Goal: Transaction & Acquisition: Purchase product/service

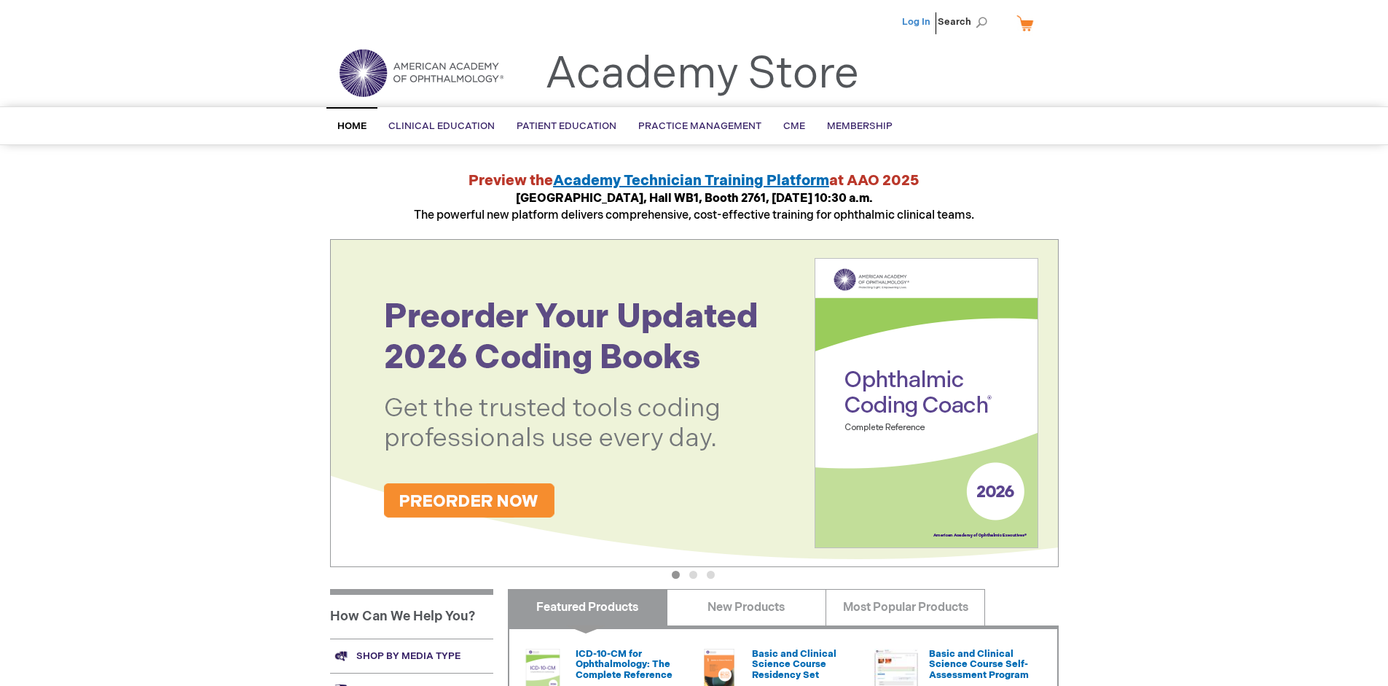
click at [917, 22] on link "Log In" at bounding box center [916, 22] width 28 height 12
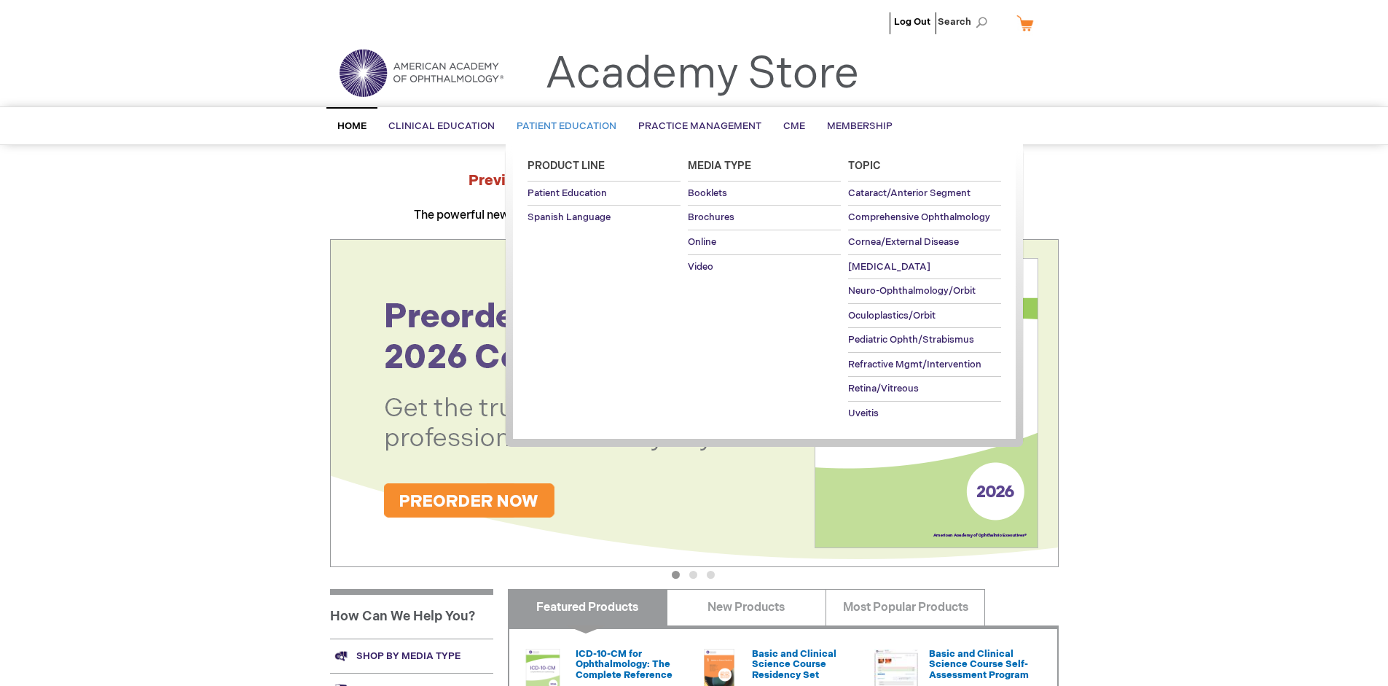
click at [562, 126] on span "Patient Education" at bounding box center [567, 126] width 100 height 12
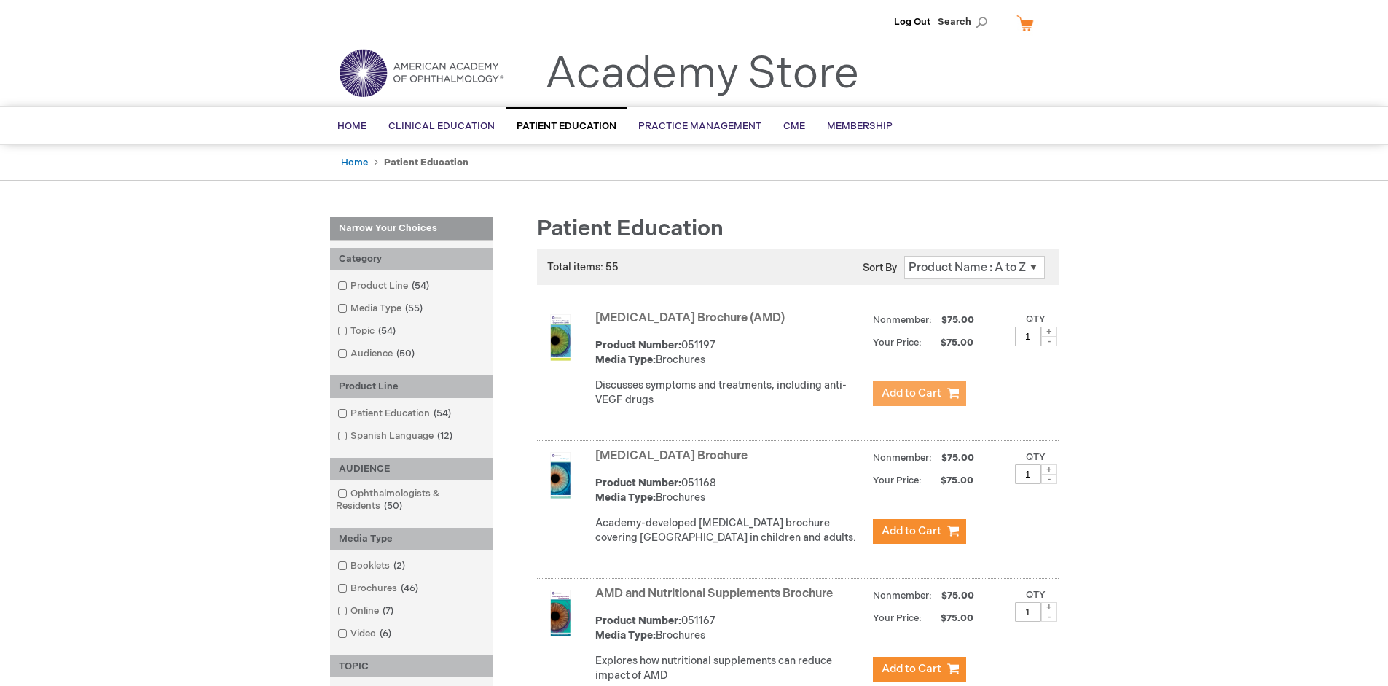
click at [919, 393] on span "Add to Cart" at bounding box center [912, 393] width 60 height 14
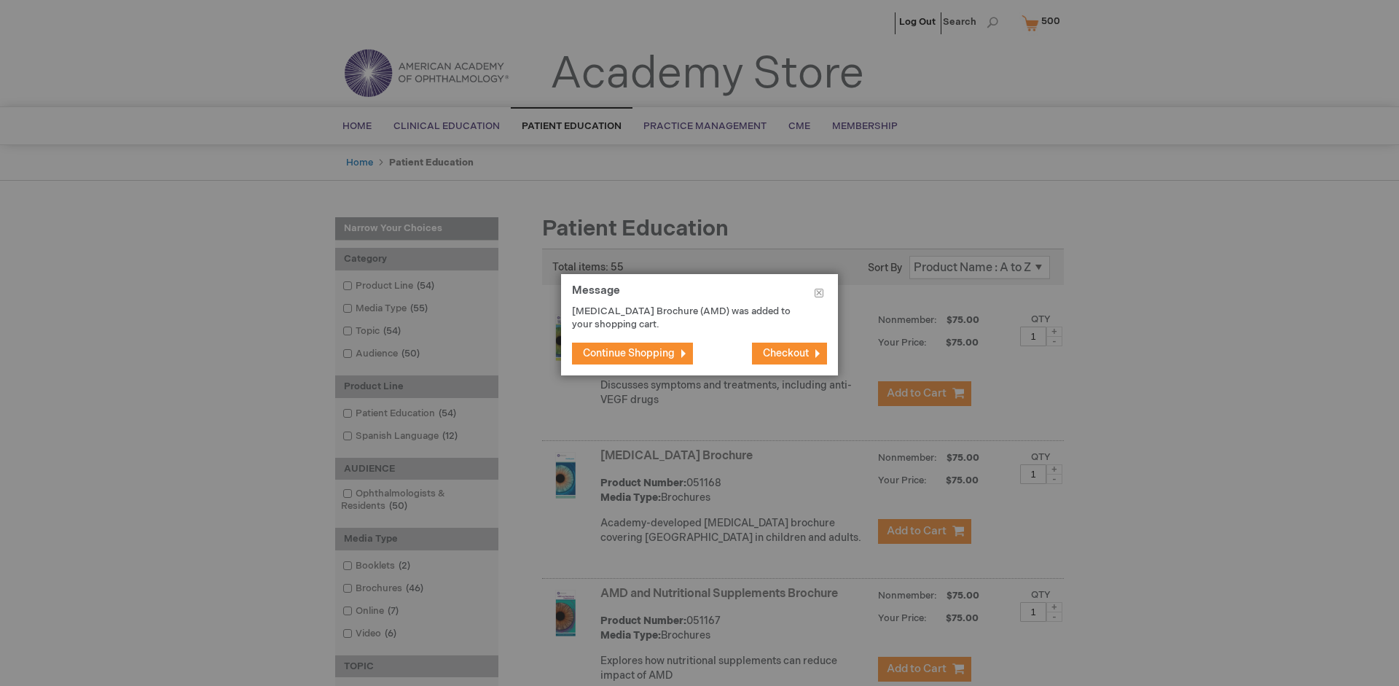
click at [629, 353] on span "Continue Shopping" at bounding box center [629, 353] width 92 height 12
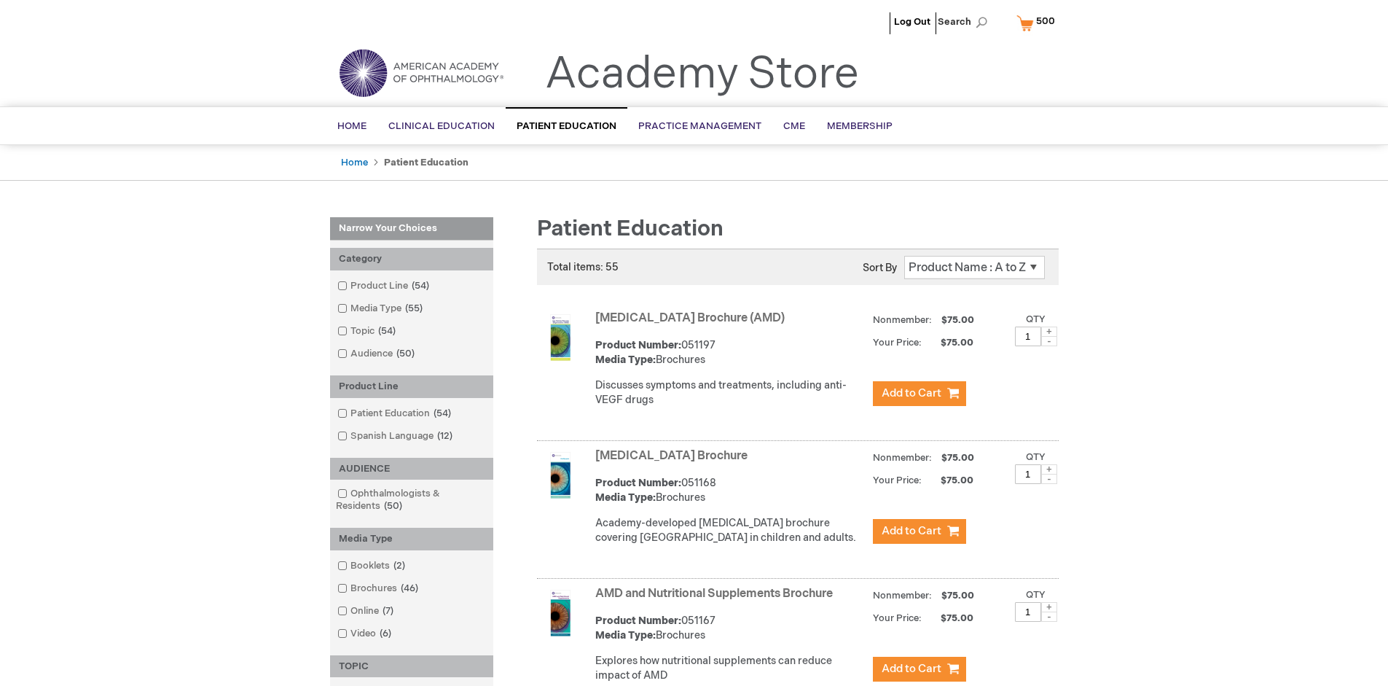
click at [717, 600] on link "AMD and Nutritional Supplements Brochure" at bounding box center [714, 593] width 238 height 14
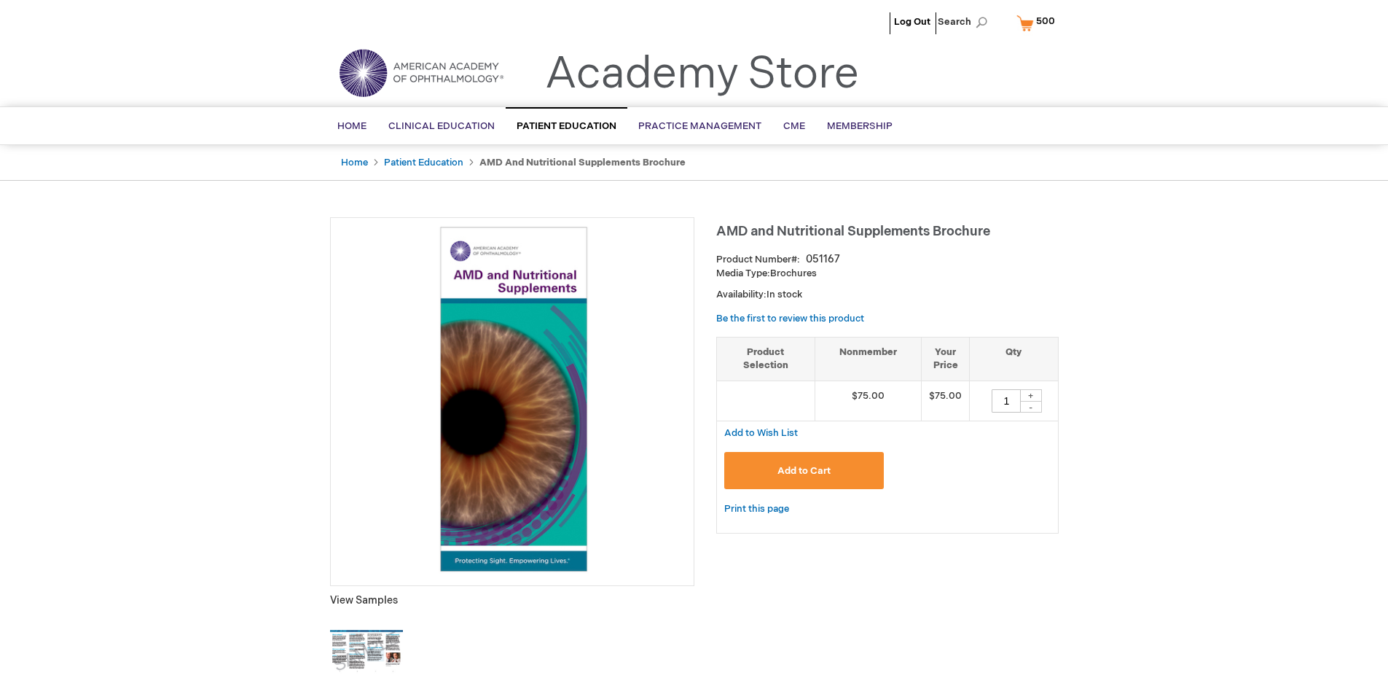
type input "1"
click at [804, 470] on span "Add to Cart" at bounding box center [803, 471] width 53 height 12
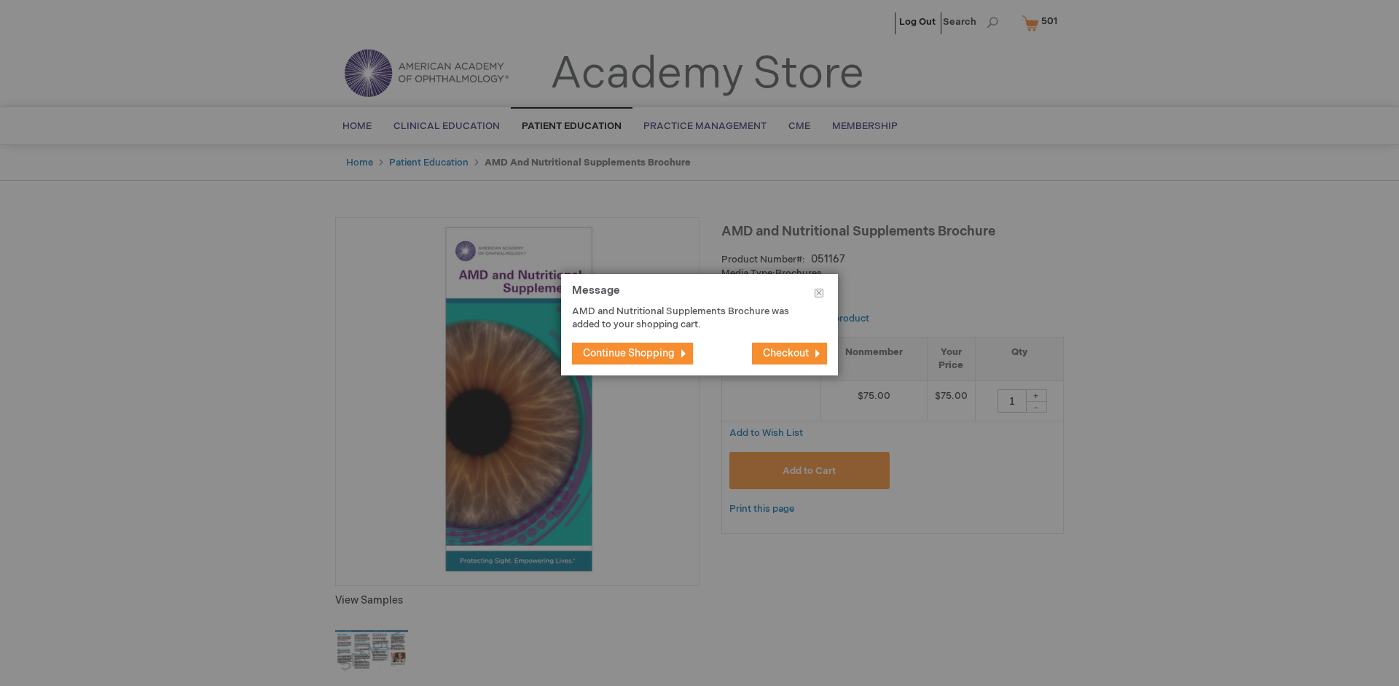
click at [629, 353] on span "Continue Shopping" at bounding box center [629, 353] width 92 height 12
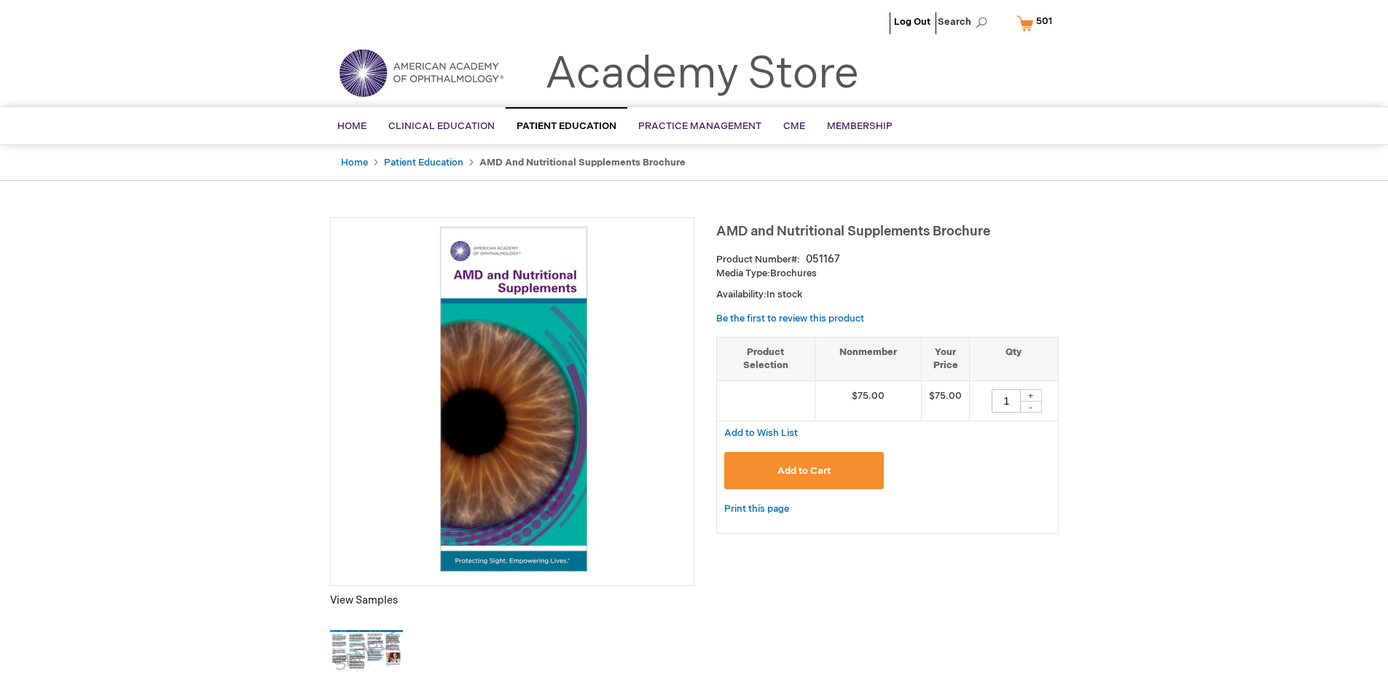
click at [1037, 23] on span "501" at bounding box center [1044, 21] width 16 height 12
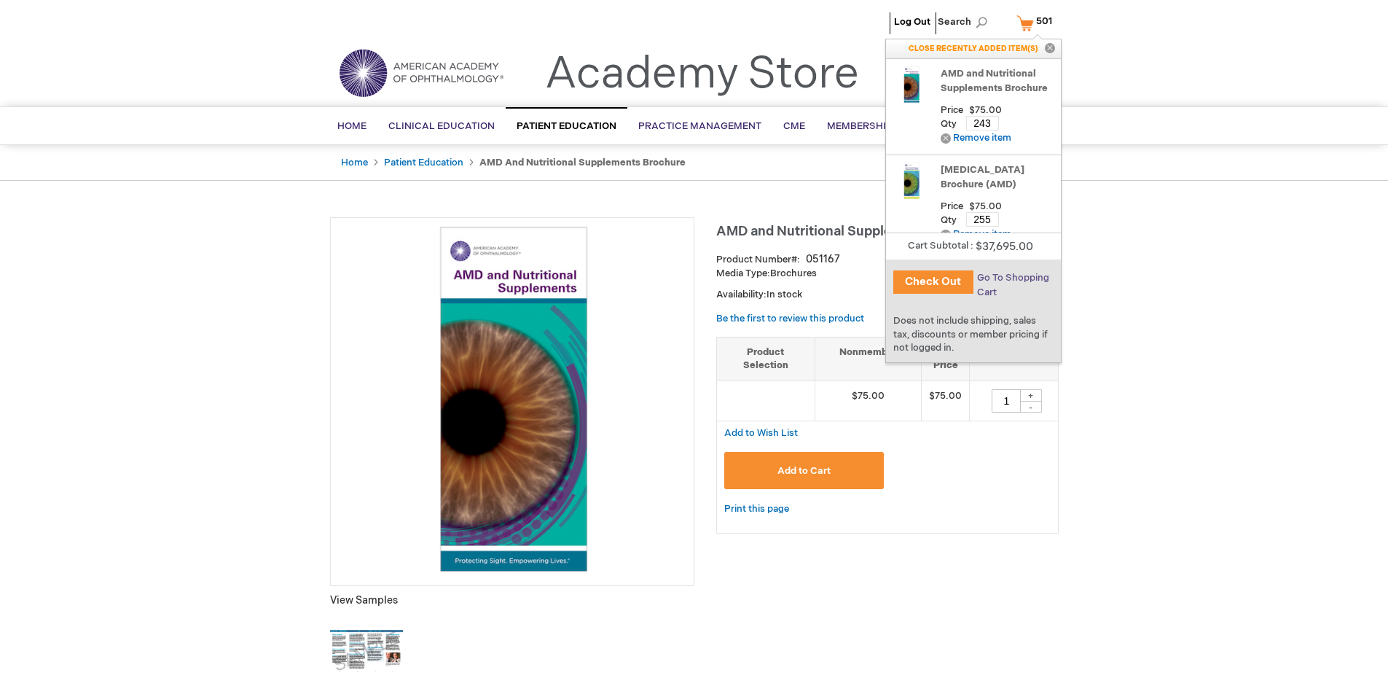
click at [1012, 278] on span "Go To Shopping Cart" at bounding box center [1013, 285] width 72 height 26
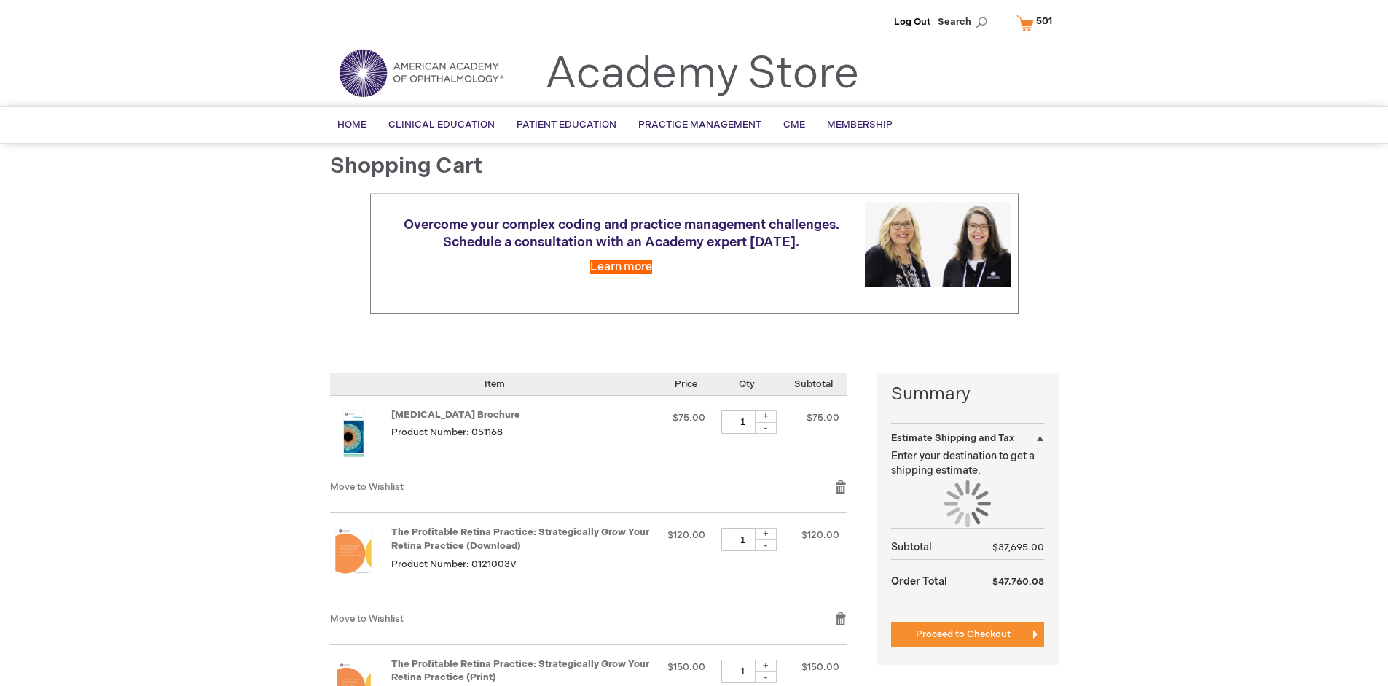
select select "US"
select select "41"
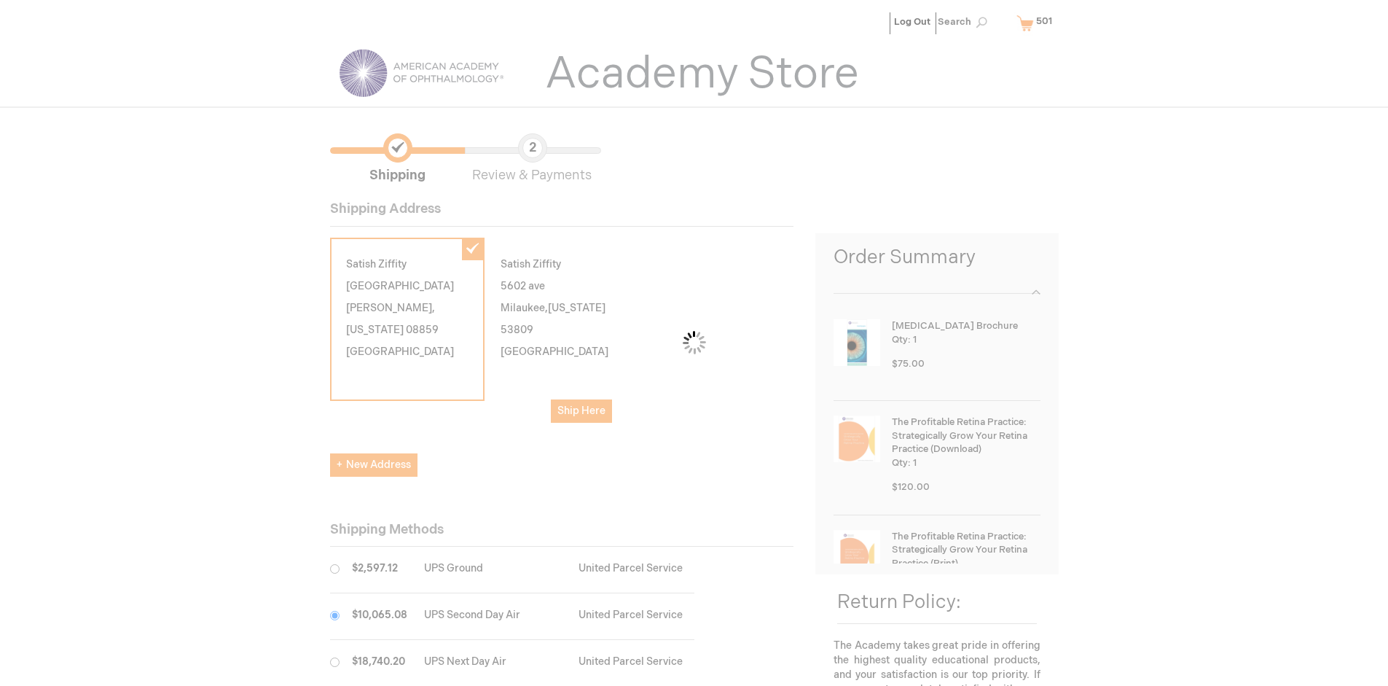
scroll to position [73, 0]
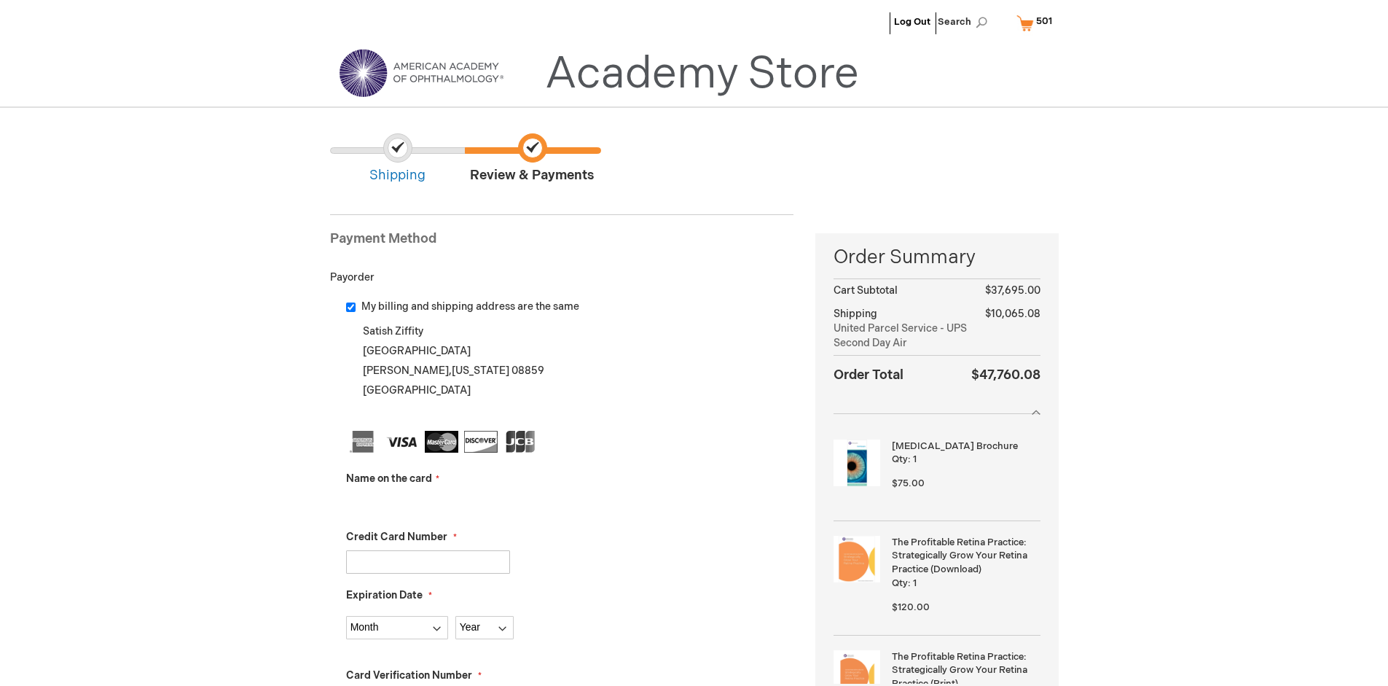
click at [428, 503] on input "Name on the card" at bounding box center [428, 503] width 164 height 23
